Goal: Download file/media

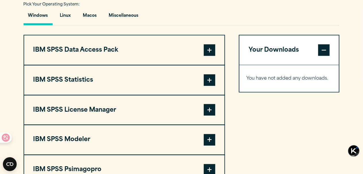
scroll to position [432, 0]
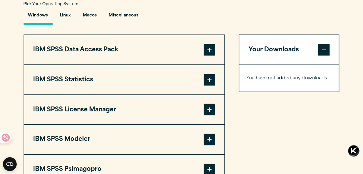
click at [211, 80] on span at bounding box center [210, 80] width 12 height 12
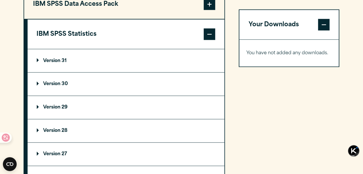
scroll to position [489, 0]
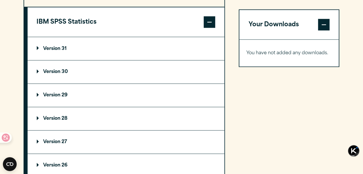
click at [57, 48] on p "Version 31" at bounding box center [52, 48] width 30 height 5
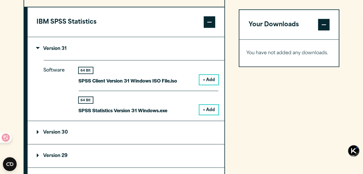
click at [212, 79] on button "+ Add" at bounding box center [209, 80] width 19 height 10
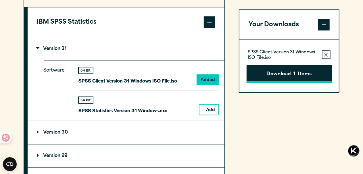
click at [301, 75] on button "Download 1 Items" at bounding box center [289, 74] width 85 height 18
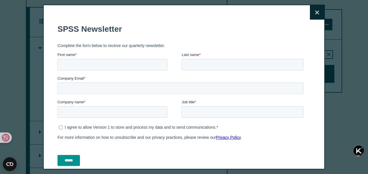
click at [315, 14] on icon at bounding box center [317, 12] width 4 height 4
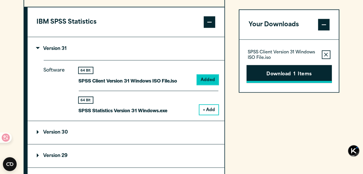
click at [292, 79] on button "Download 1 Items" at bounding box center [289, 74] width 85 height 18
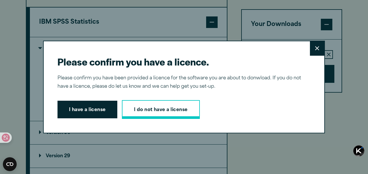
click at [158, 107] on link "I do not have a license" at bounding box center [161, 109] width 78 height 19
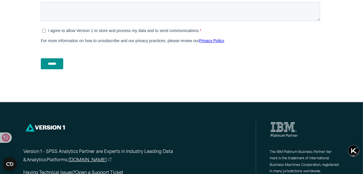
scroll to position [288, 0]
